Goal: Navigation & Orientation: Find specific page/section

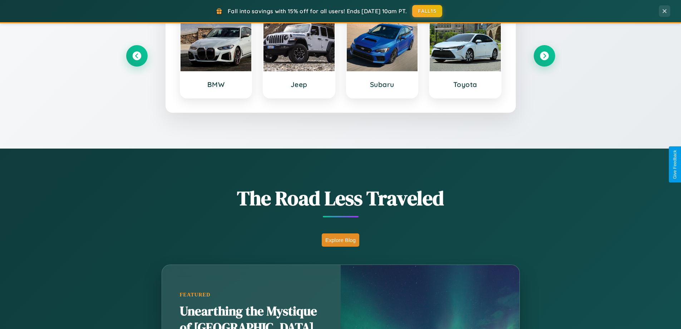
scroll to position [492, 0]
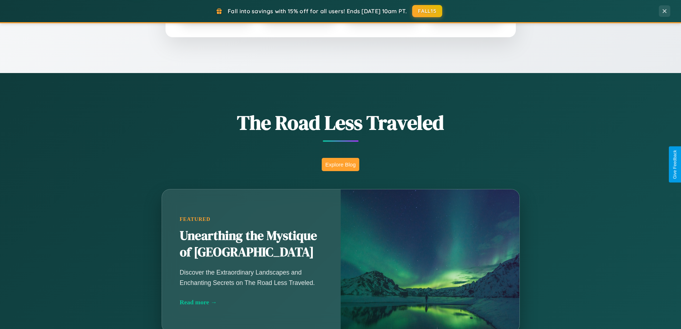
click at [340, 164] on button "Explore Blog" at bounding box center [341, 164] width 38 height 13
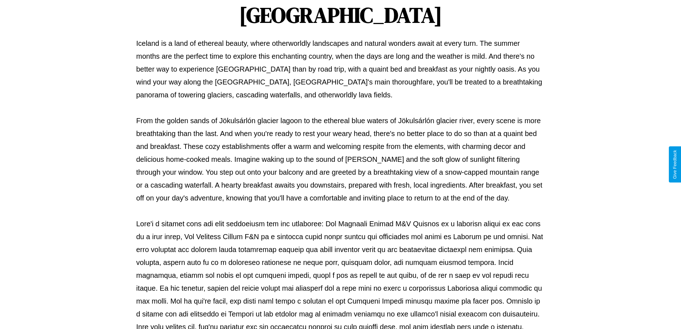
scroll to position [231, 0]
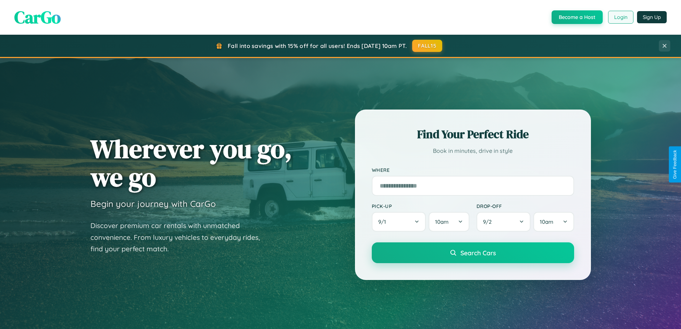
click at [620, 17] on button "Login" at bounding box center [620, 17] width 25 height 13
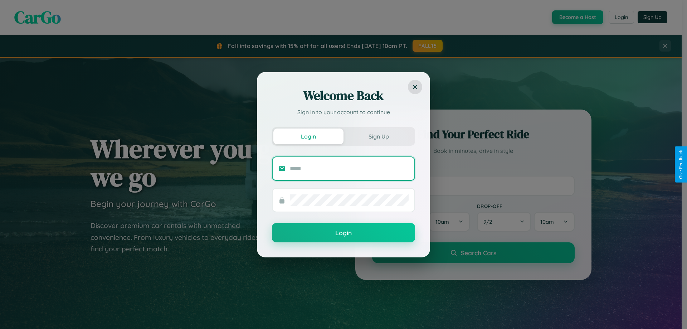
click at [349, 168] on input "text" at bounding box center [349, 168] width 119 height 11
type input "**********"
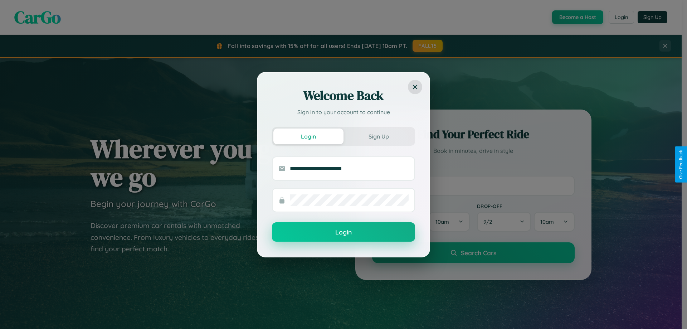
click at [343, 232] on button "Login" at bounding box center [343, 231] width 143 height 19
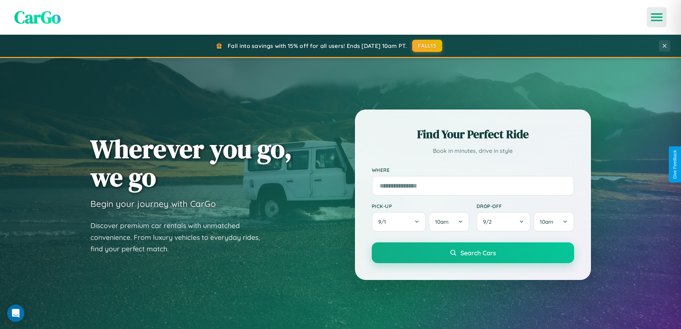
click at [657, 17] on icon "Open menu" at bounding box center [657, 17] width 10 height 6
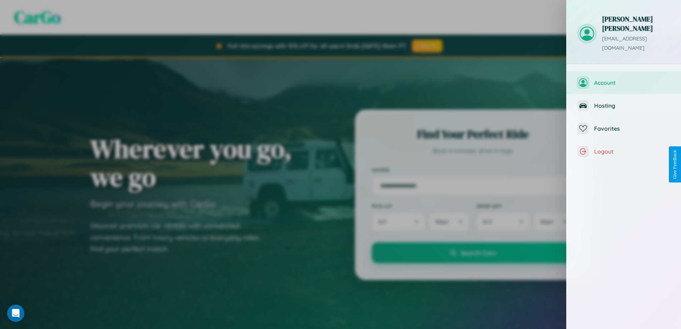
click at [624, 79] on span "Account" at bounding box center [632, 82] width 76 height 7
